Goal: Information Seeking & Learning: Learn about a topic

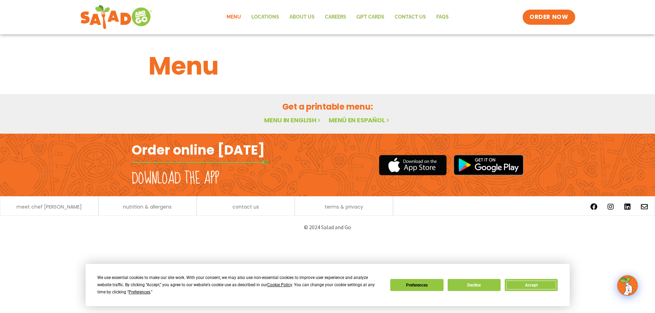
click at [523, 286] on button "Accept" at bounding box center [531, 285] width 53 height 12
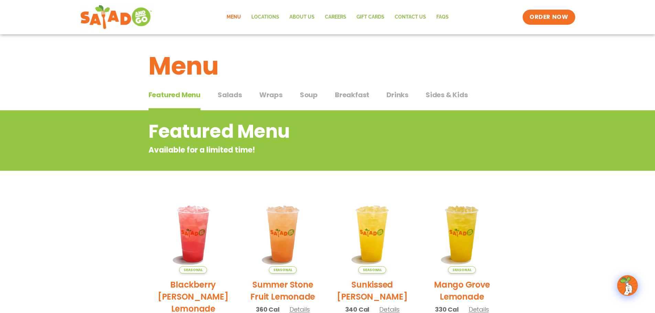
click at [269, 94] on span "Wraps" at bounding box center [270, 95] width 23 height 10
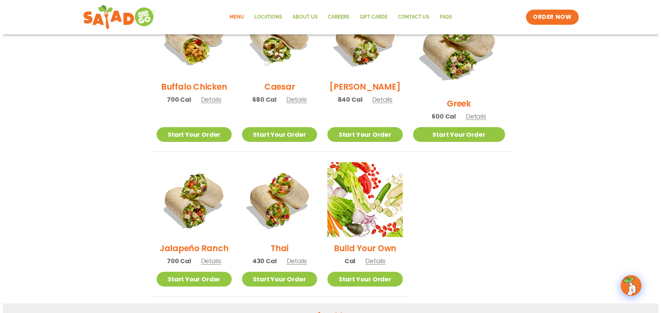
scroll to position [378, 0]
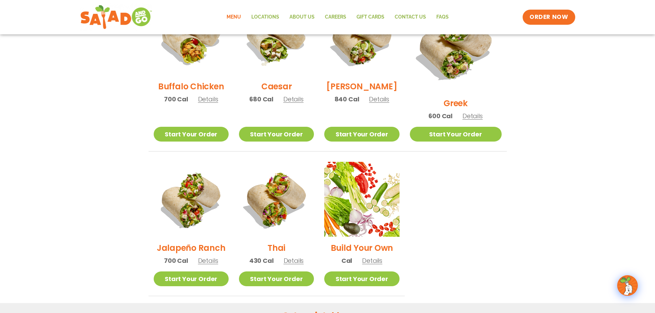
click at [212, 257] on span "Details" at bounding box center [208, 261] width 20 height 9
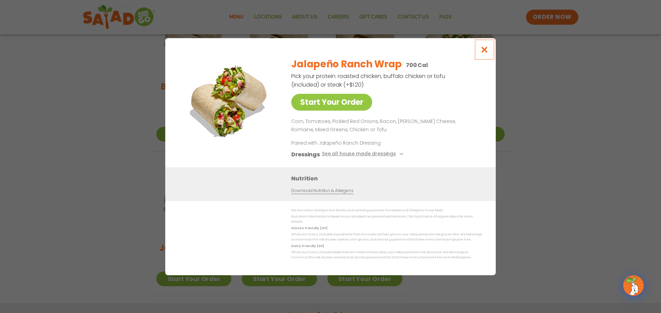
click at [484, 52] on icon "Close modal" at bounding box center [484, 49] width 9 height 7
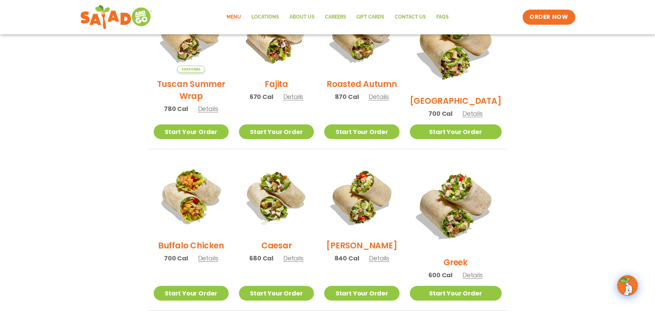
scroll to position [181, 0]
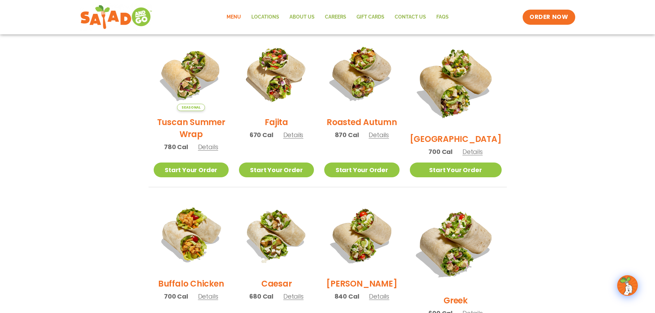
click at [478, 148] on span "Details" at bounding box center [473, 152] width 20 height 9
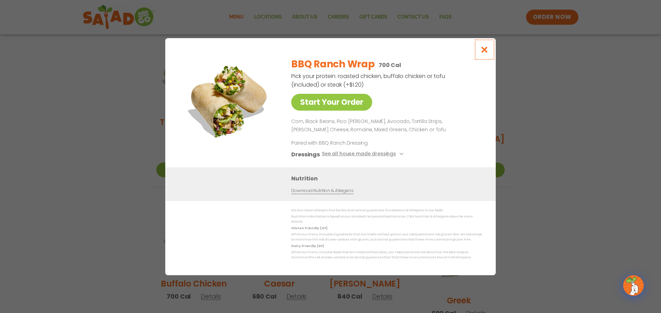
click at [482, 51] on icon "Close modal" at bounding box center [484, 49] width 9 height 7
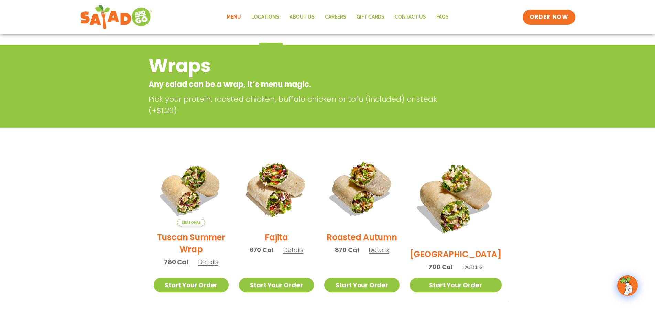
scroll to position [0, 0]
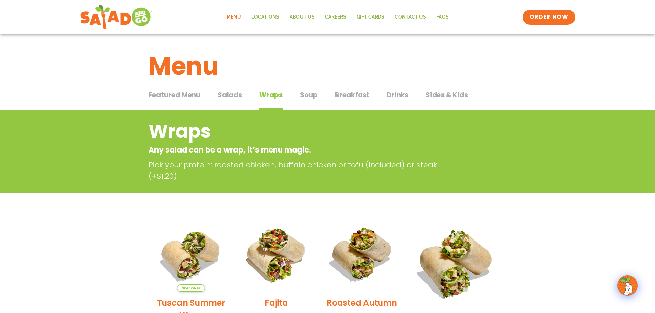
click at [233, 99] on span "Salads" at bounding box center [230, 95] width 24 height 10
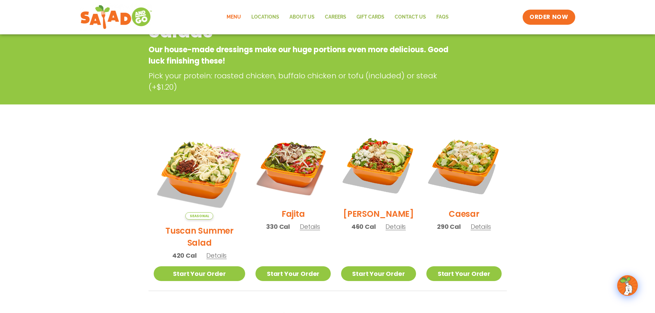
scroll to position [34, 0]
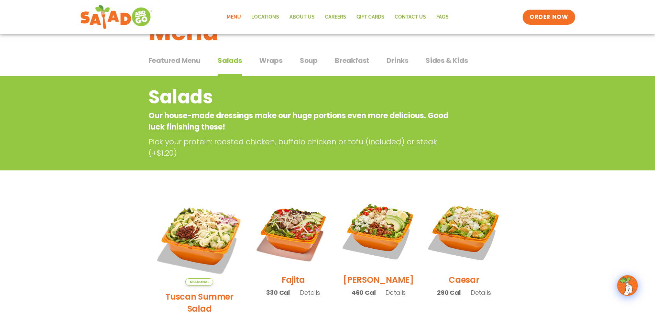
click at [178, 60] on span "Featured Menu" at bounding box center [175, 60] width 52 height 10
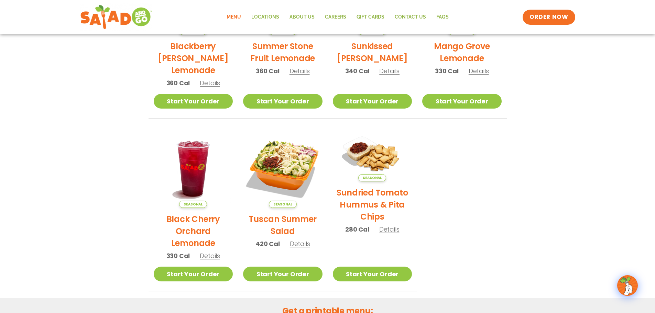
scroll to position [241, 0]
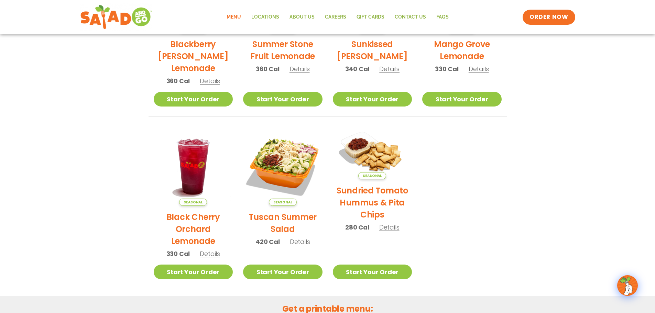
click at [379, 161] on img at bounding box center [372, 153] width 91 height 64
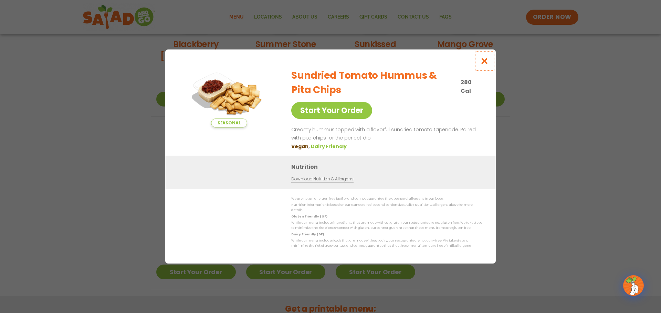
click at [482, 61] on icon "Close modal" at bounding box center [484, 60] width 9 height 7
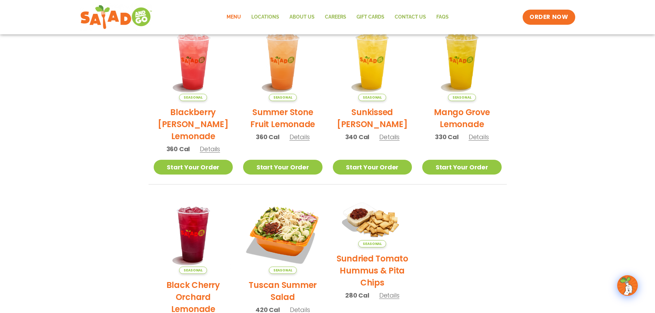
scroll to position [114, 0]
